Goal: Transaction & Acquisition: Purchase product/service

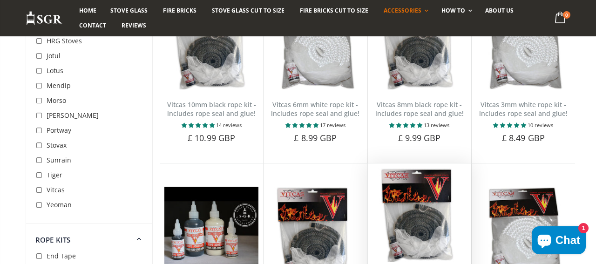
scroll to position [350, 0]
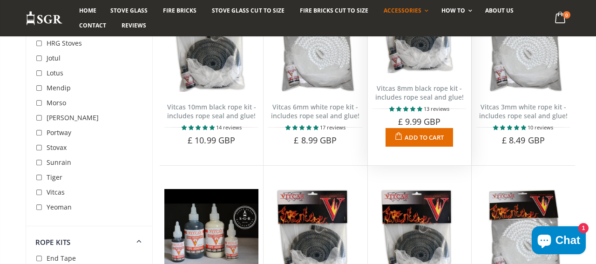
click at [413, 94] on link "Vitcas 8mm black rope kit - includes rope seal and glue!" at bounding box center [419, 93] width 88 height 18
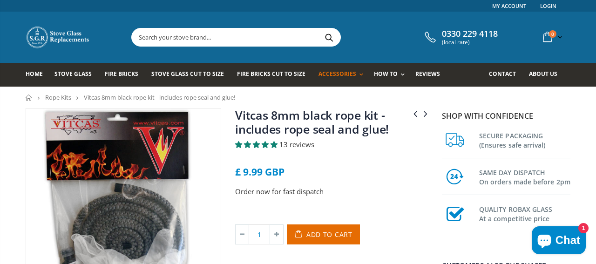
click at [28, 97] on link "Home" at bounding box center [29, 97] width 7 height 6
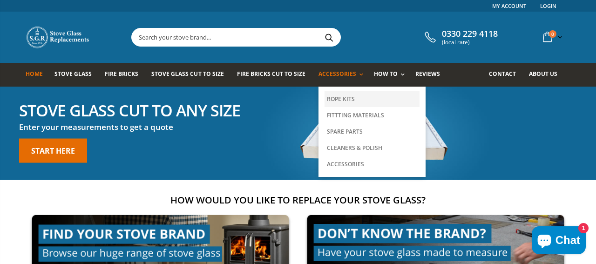
click at [331, 98] on link "Rope Kits" at bounding box center [371, 99] width 95 height 16
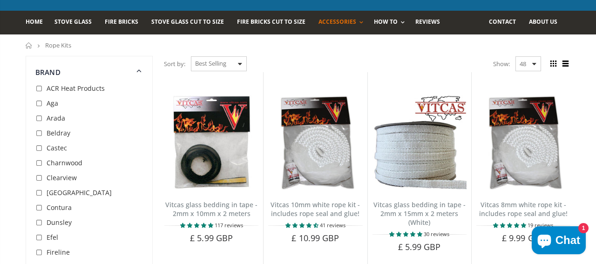
scroll to position [51, 0]
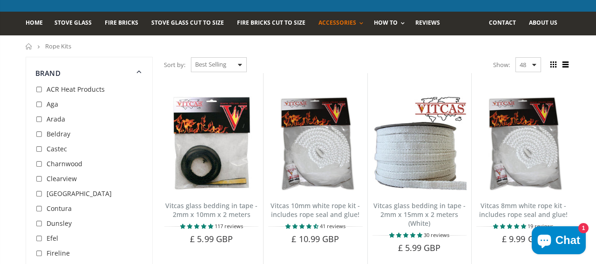
click at [67, 209] on span "Contura" at bounding box center [59, 208] width 25 height 9
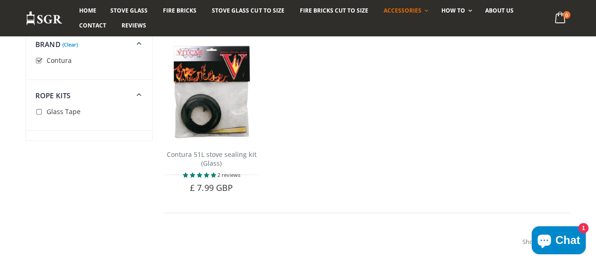
scroll to position [100, 0]
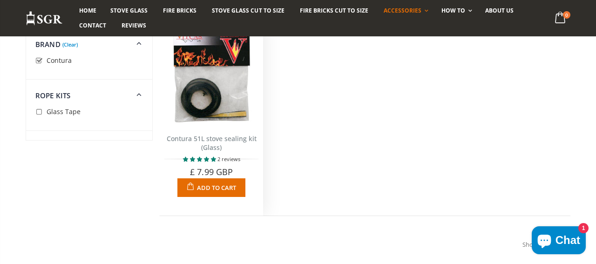
click at [214, 141] on link "Contura 51L stove sealing kit (Glass)" at bounding box center [212, 143] width 90 height 18
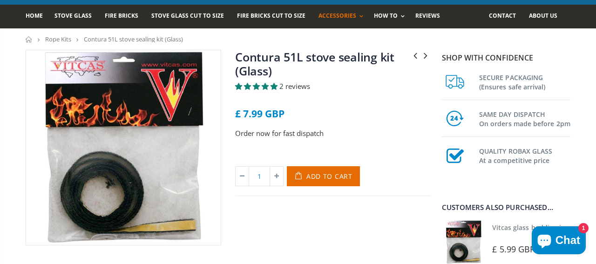
scroll to position [58, 0]
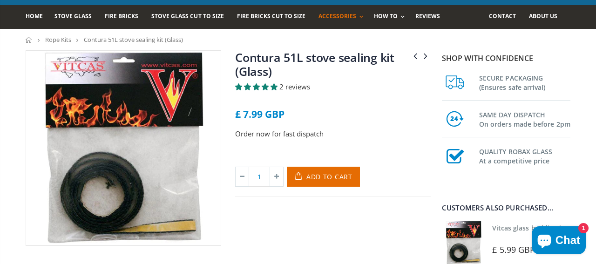
click at [280, 88] on span "2 reviews" at bounding box center [294, 86] width 31 height 9
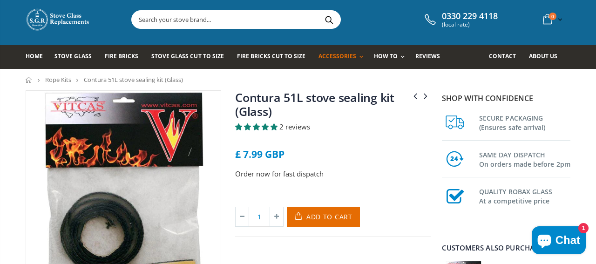
scroll to position [0, 0]
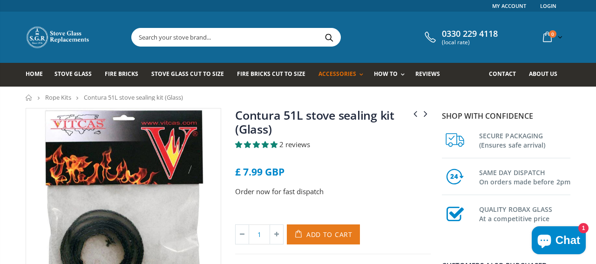
click at [345, 233] on span "Add to Cart" at bounding box center [329, 234] width 46 height 9
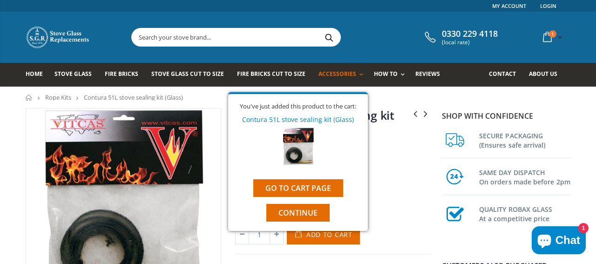
click at [63, 98] on link "Rope Kits" at bounding box center [58, 97] width 26 height 8
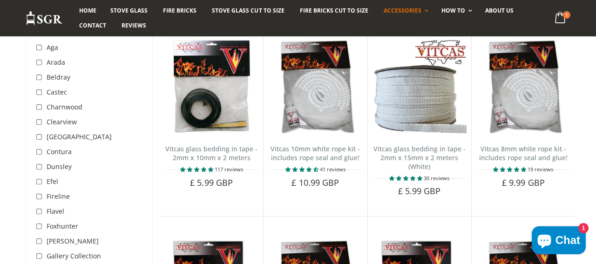
scroll to position [108, 0]
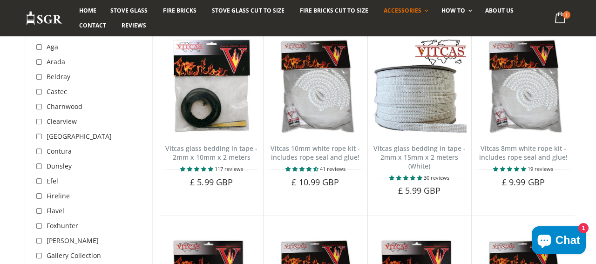
click at [44, 154] on input "checkbox" at bounding box center [39, 151] width 9 height 9
checkbox input "true"
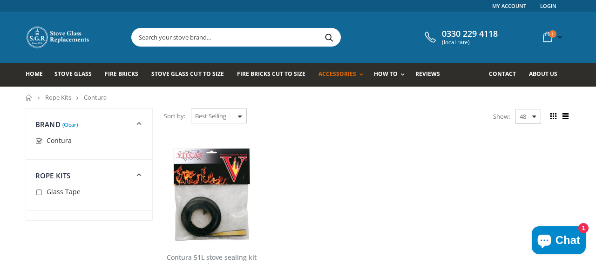
click at [30, 96] on link "Home" at bounding box center [29, 97] width 7 height 6
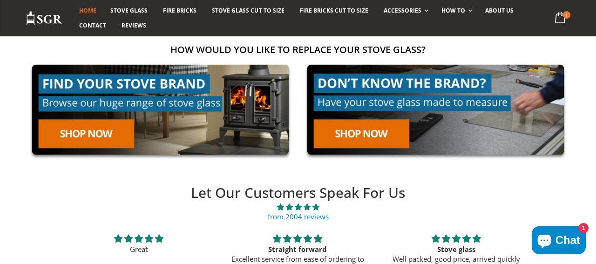
scroll to position [150, 0]
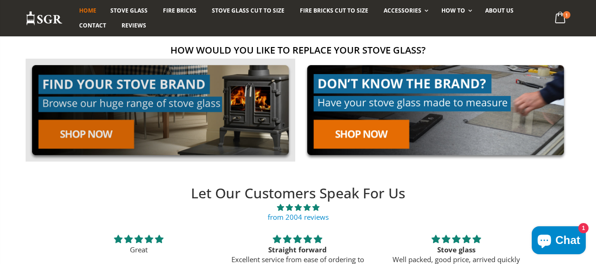
click at [120, 134] on link at bounding box center [160, 110] width 269 height 103
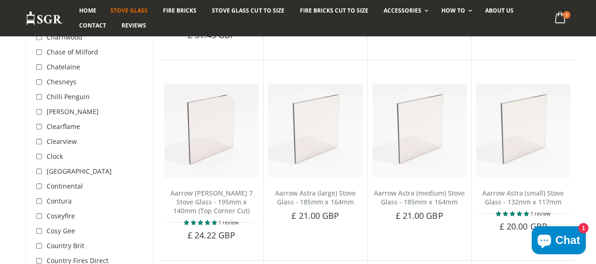
scroll to position [709, 0]
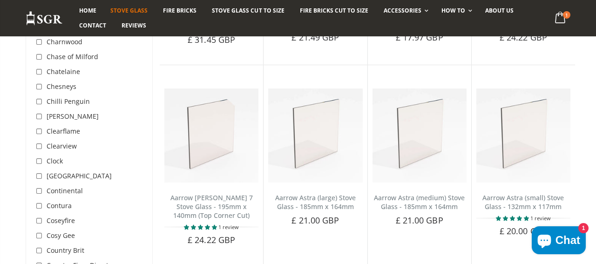
click at [36, 201] on input "checkbox" at bounding box center [39, 205] width 9 height 9
checkbox input "true"
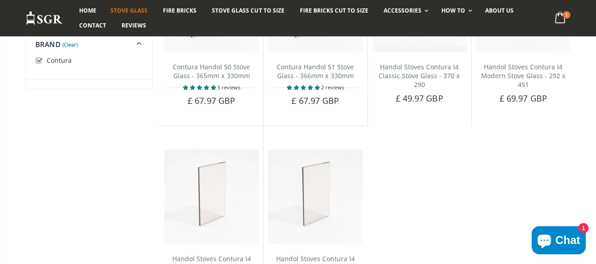
scroll to position [362, 0]
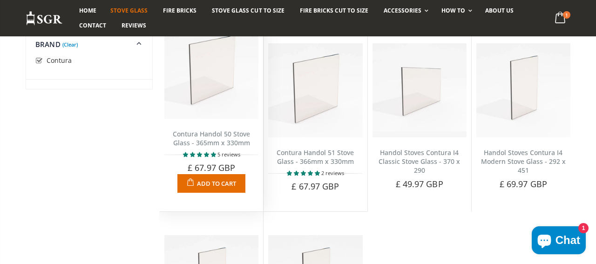
click at [210, 143] on link "Contura Handol 50 Stove Glass - 365mm x 330mm" at bounding box center [211, 138] width 77 height 18
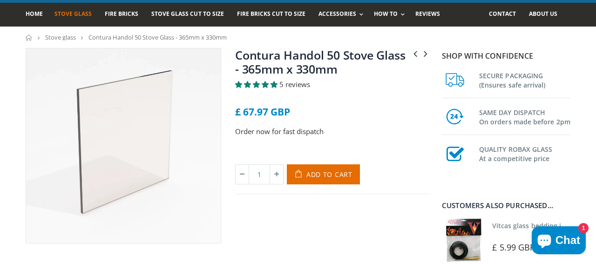
scroll to position [63, 0]
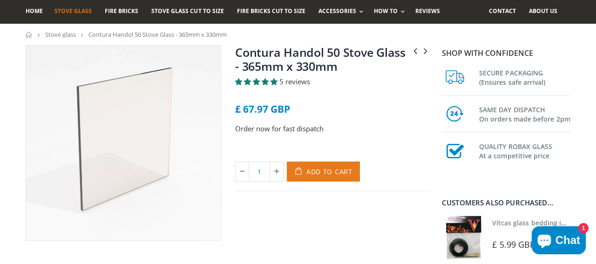
click at [324, 172] on span "Add to Cart" at bounding box center [329, 171] width 46 height 9
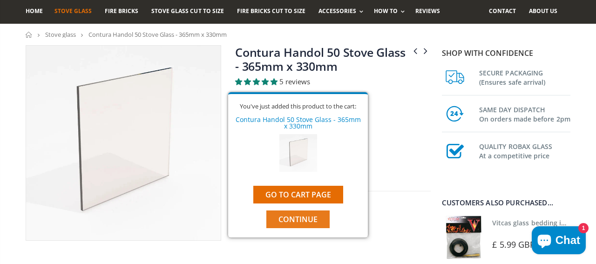
click at [306, 219] on span "Continue" at bounding box center [297, 219] width 39 height 10
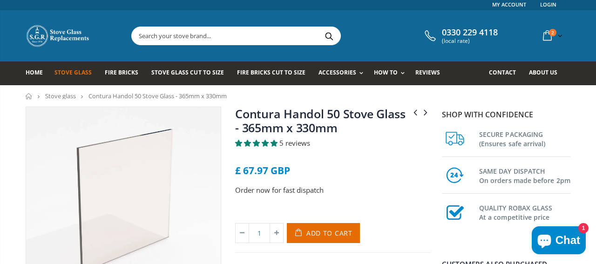
scroll to position [0, 0]
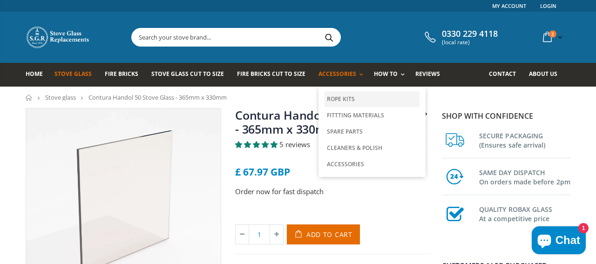
click at [338, 98] on link "Rope Kits" at bounding box center [371, 99] width 95 height 16
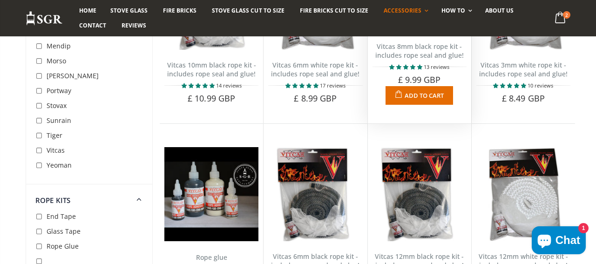
scroll to position [390, 0]
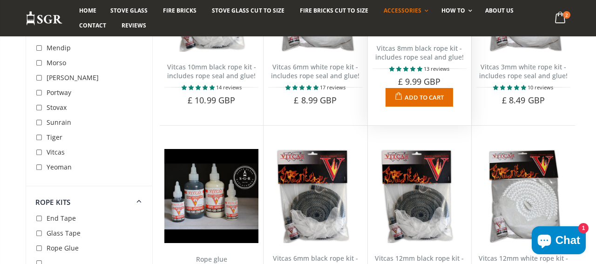
click at [415, 58] on link "Vitcas 8mm black rope kit - includes rope seal and glue!" at bounding box center [419, 53] width 88 height 18
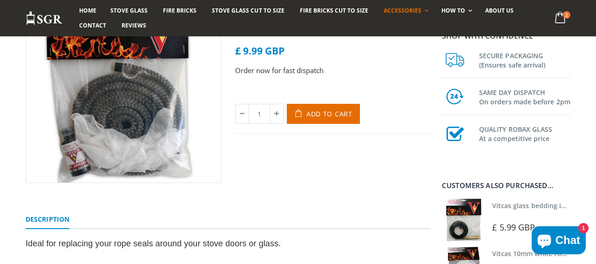
scroll to position [114, 0]
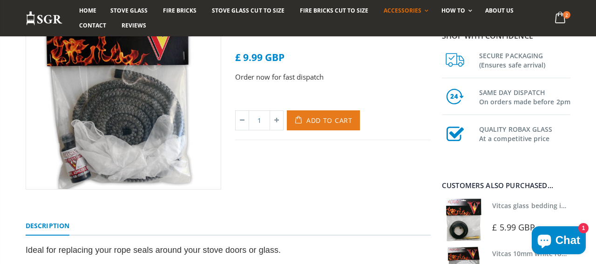
click at [333, 121] on span "Add to Cart" at bounding box center [329, 120] width 46 height 9
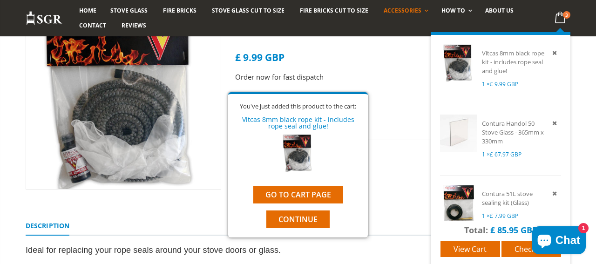
click at [556, 20] on icon at bounding box center [560, 17] width 18 height 17
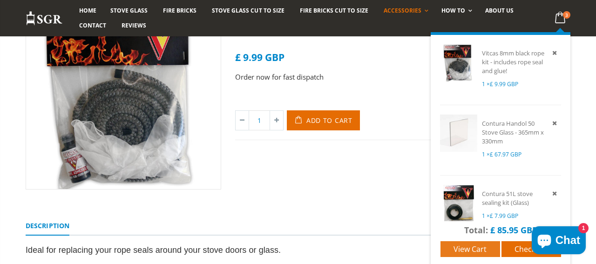
click at [482, 249] on span "View cart" at bounding box center [469, 249] width 33 height 10
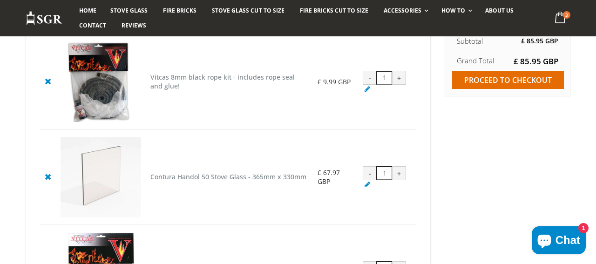
scroll to position [137, 0]
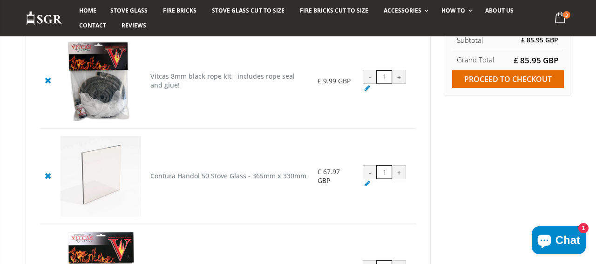
click at [231, 179] on cpc "Contura Handol 50 Stove Glass - 365mm x 330mm" at bounding box center [228, 175] width 156 height 9
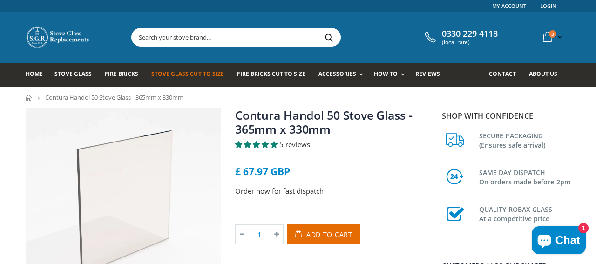
click at [191, 75] on span "Stove Glass Cut To Size" at bounding box center [187, 74] width 72 height 8
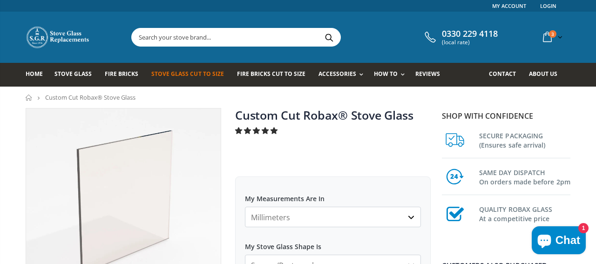
click at [76, 71] on span "Stove Glass" at bounding box center [72, 74] width 37 height 8
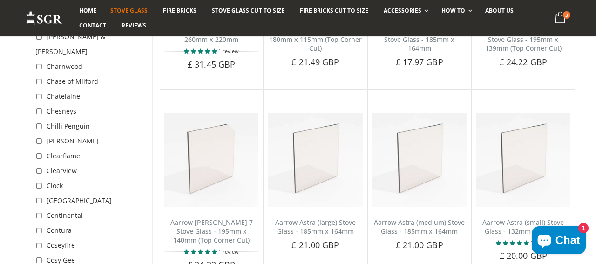
scroll to position [689, 0]
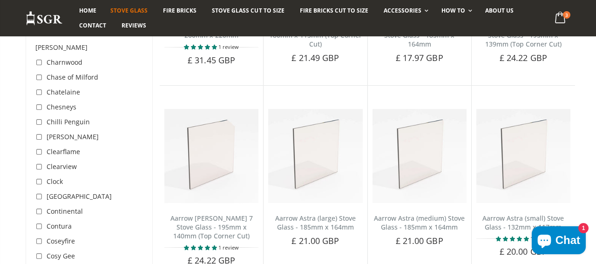
click at [40, 222] on input "checkbox" at bounding box center [39, 226] width 9 height 9
checkbox input "true"
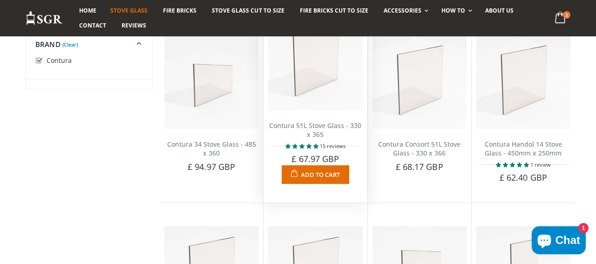
scroll to position [175, 0]
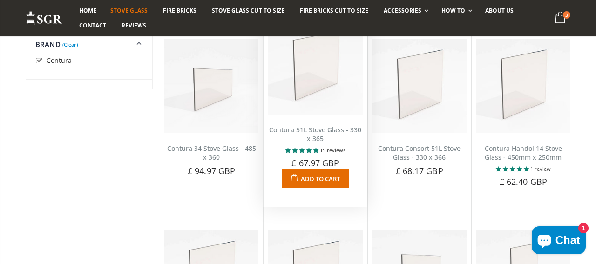
click at [318, 131] on link "Contura 51L Stove Glass - 330 x 365" at bounding box center [315, 134] width 92 height 18
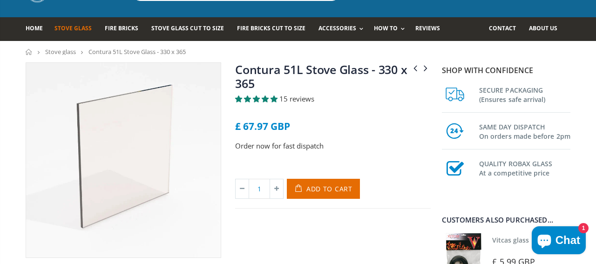
scroll to position [39, 0]
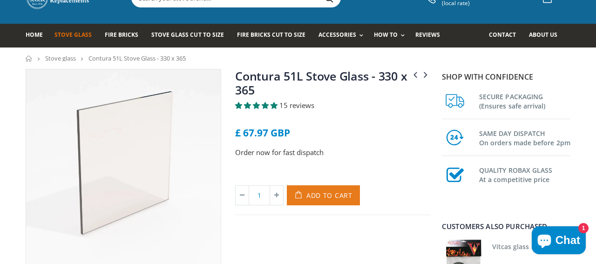
click at [322, 196] on span "Add to Cart" at bounding box center [329, 195] width 46 height 9
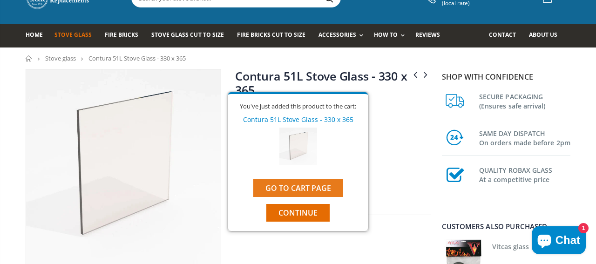
click at [296, 189] on link "Go to cart page" at bounding box center [298, 188] width 90 height 18
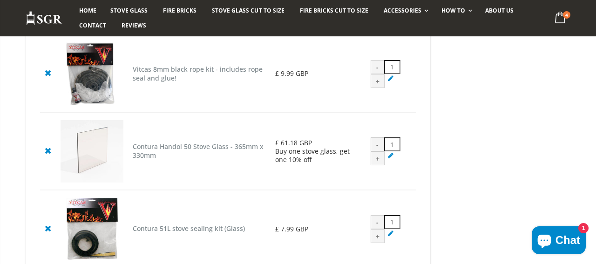
scroll to position [214, 0]
click at [389, 159] on icon at bounding box center [390, 154] width 9 height 9
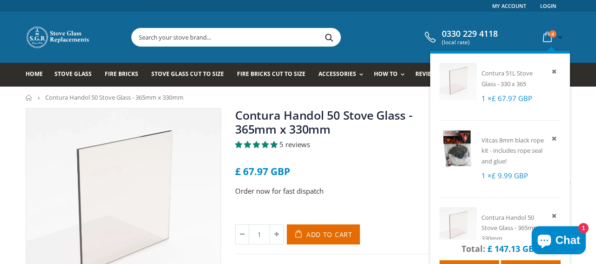
click at [551, 34] on span "4" at bounding box center [552, 33] width 7 height 7
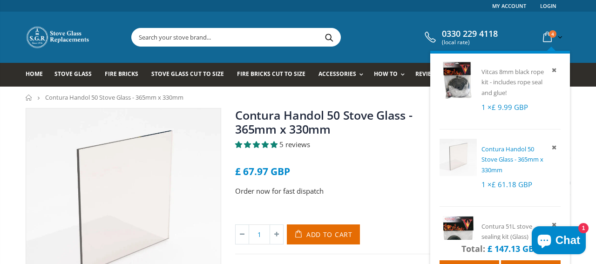
scroll to position [102, 0]
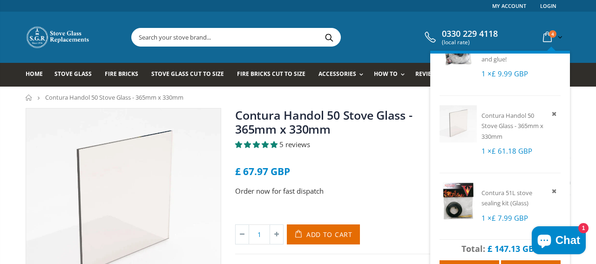
click at [559, 34] on link "4 item(s)" at bounding box center [551, 37] width 25 height 18
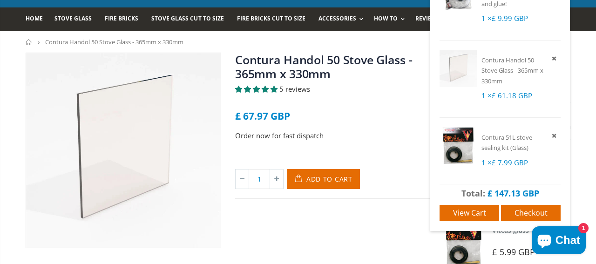
scroll to position [56, 0]
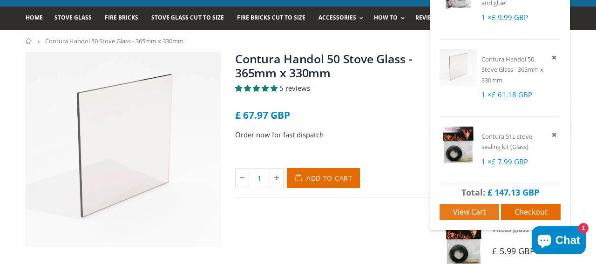
click at [474, 213] on span "View cart" at bounding box center [469, 212] width 33 height 10
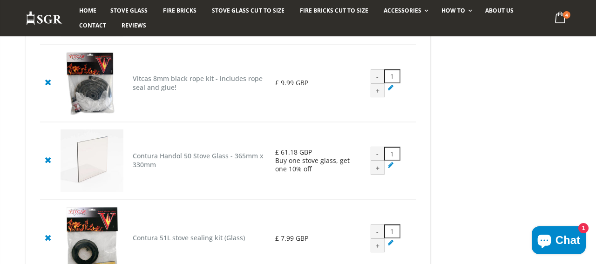
scroll to position [206, 0]
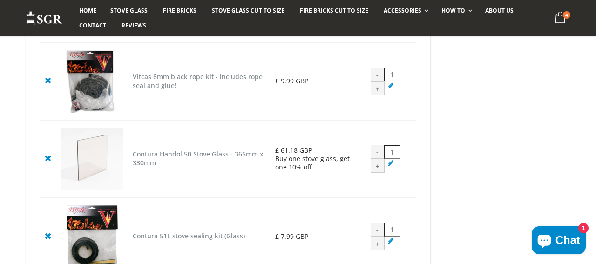
click at [376, 157] on div "-" at bounding box center [377, 152] width 14 height 14
drag, startPoint x: 393, startPoint y: 158, endPoint x: 377, endPoint y: 158, distance: 16.3
click at [377, 158] on td "- 1 +" at bounding box center [391, 159] width 50 height 78
click at [391, 167] on icon at bounding box center [390, 162] width 9 height 9
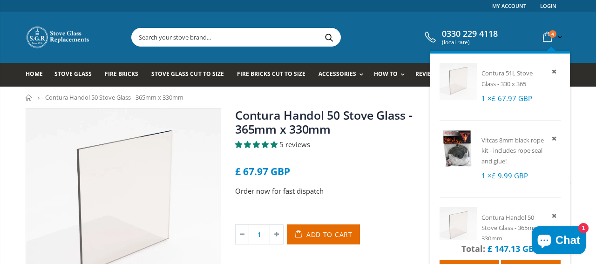
click at [560, 37] on link "4 item(s)" at bounding box center [551, 37] width 25 height 18
click at [548, 36] on icon at bounding box center [547, 37] width 16 height 17
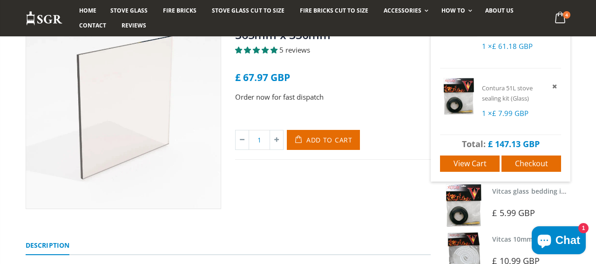
scroll to position [95, 0]
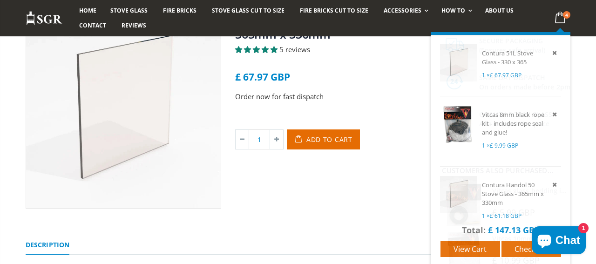
click at [560, 20] on icon at bounding box center [560, 17] width 18 height 17
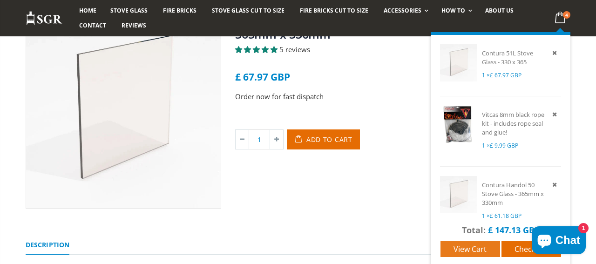
click at [467, 248] on span "View cart" at bounding box center [469, 249] width 33 height 10
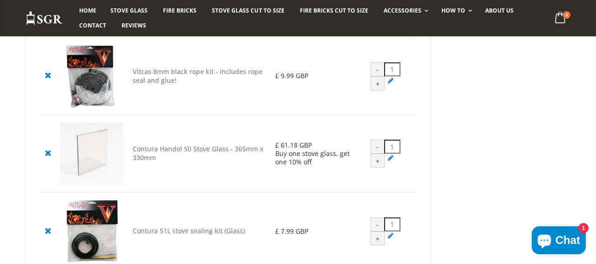
scroll to position [237, 0]
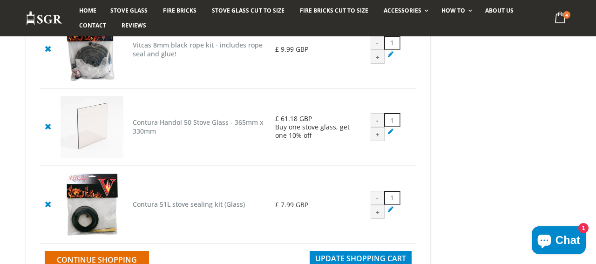
click at [377, 126] on div "-" at bounding box center [377, 120] width 14 height 14
click at [378, 126] on div "-" at bounding box center [377, 120] width 14 height 14
click at [48, 129] on icon at bounding box center [48, 125] width 12 height 11
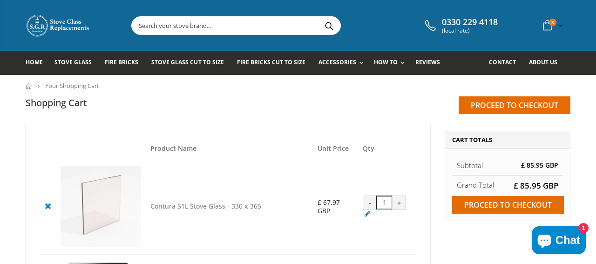
scroll to position [8, 0]
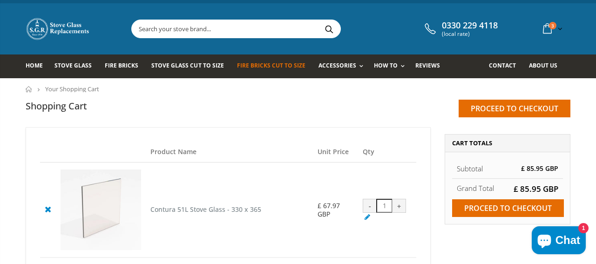
click at [283, 66] on span "Fire Bricks Cut To Size" at bounding box center [271, 65] width 68 height 8
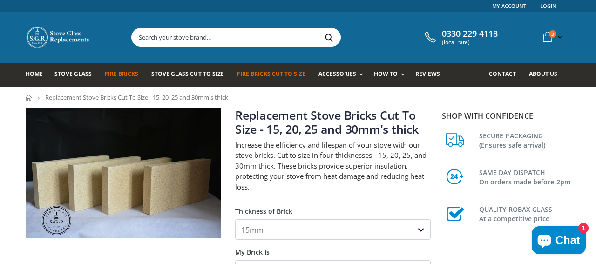
click at [128, 74] on span "Fire Bricks" at bounding box center [121, 74] width 33 height 8
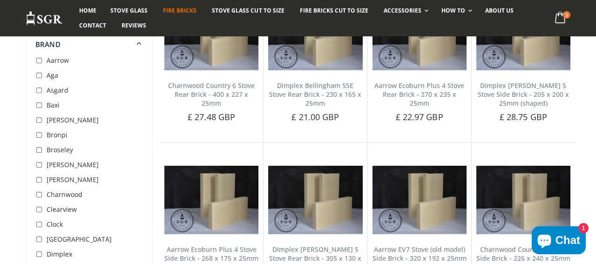
scroll to position [1305, 0]
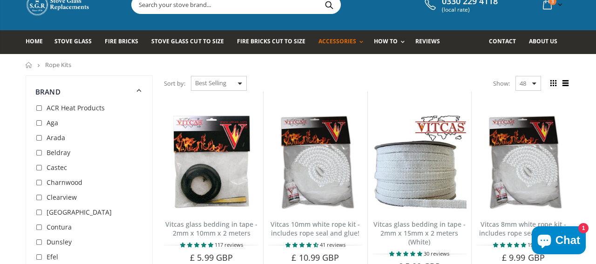
scroll to position [44, 0]
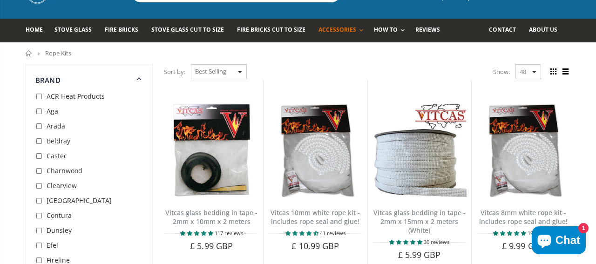
click at [41, 215] on input "checkbox" at bounding box center [39, 215] width 9 height 9
checkbox input "true"
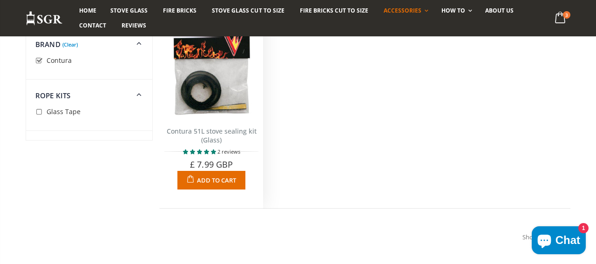
scroll to position [108, 0]
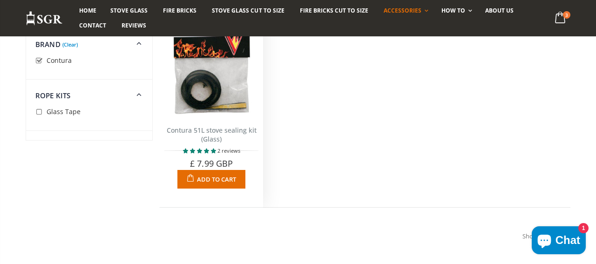
click at [226, 180] on span "Add to Cart" at bounding box center [216, 179] width 39 height 8
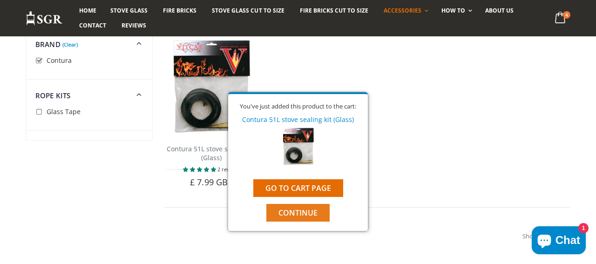
click at [301, 211] on span "Continue" at bounding box center [297, 212] width 39 height 10
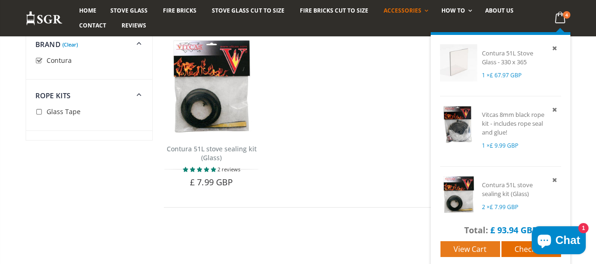
click at [472, 246] on span "View cart" at bounding box center [469, 249] width 33 height 10
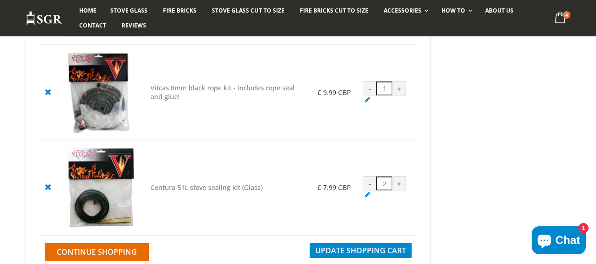
scroll to position [223, 0]
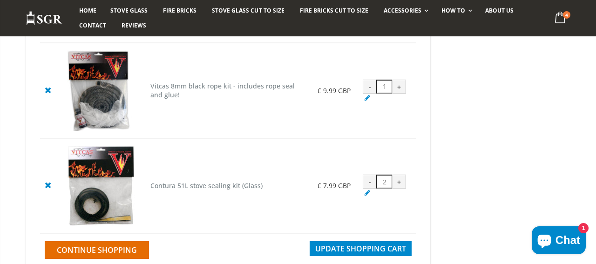
click at [370, 187] on div "-" at bounding box center [369, 181] width 14 height 14
type input "1"
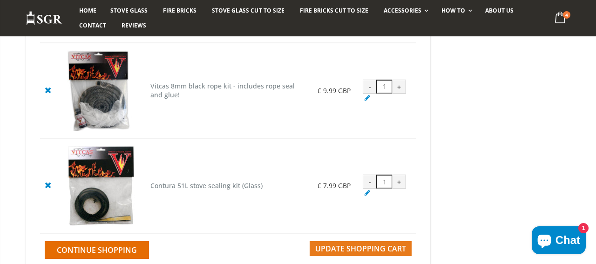
click at [345, 254] on span "Update Shopping Cart" at bounding box center [360, 248] width 91 height 10
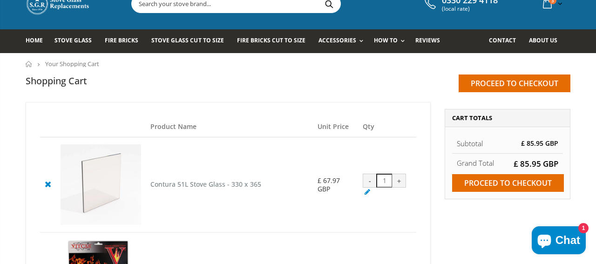
scroll to position [38, 0]
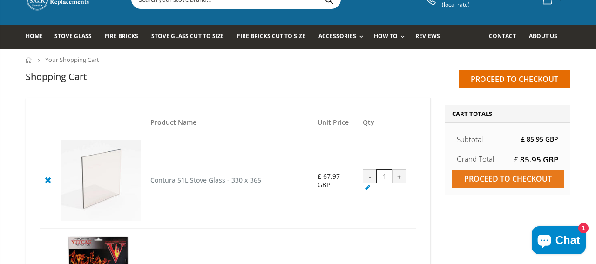
click at [503, 179] on input "Proceed to checkout" at bounding box center [508, 179] width 112 height 18
